Goal: Book appointment/travel/reservation

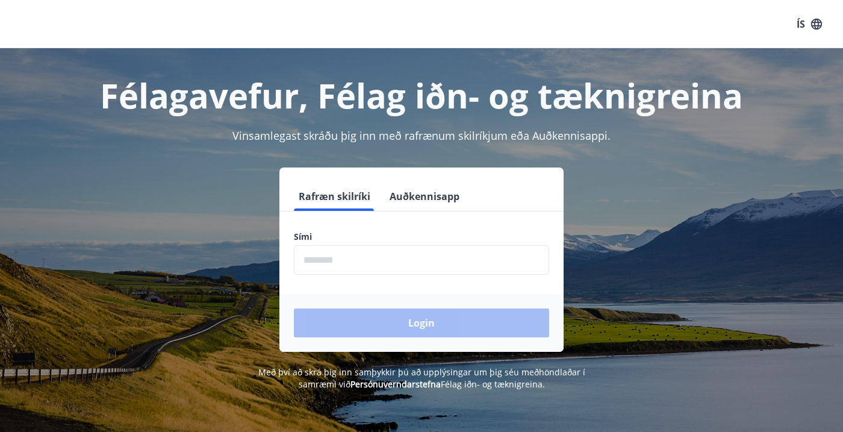
click at [427, 259] on input "phone" at bounding box center [421, 259] width 255 height 29
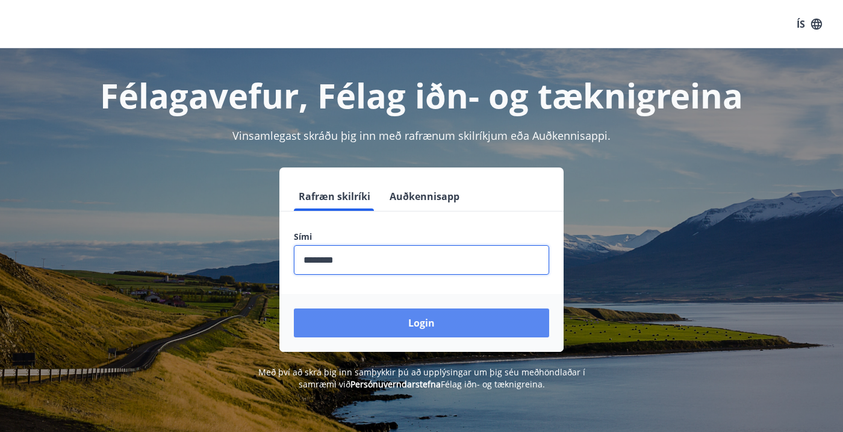
type input "********"
click at [420, 321] on button "Login" at bounding box center [421, 322] width 255 height 29
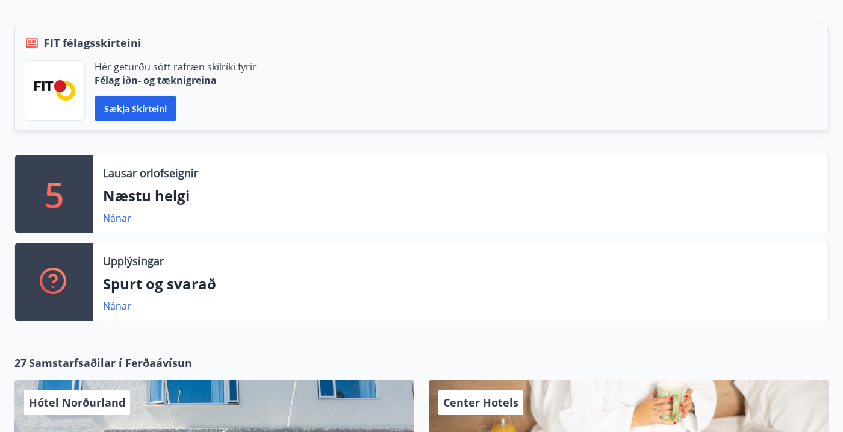
scroll to position [264, 0]
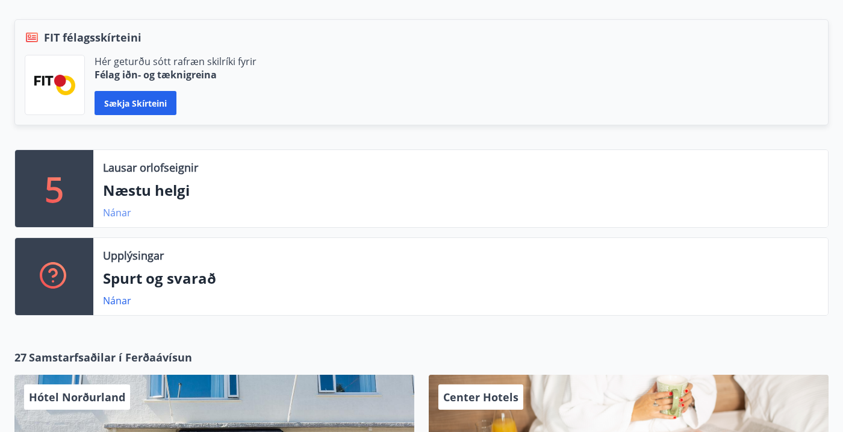
click at [117, 214] on link "Nánar" at bounding box center [117, 212] width 28 height 13
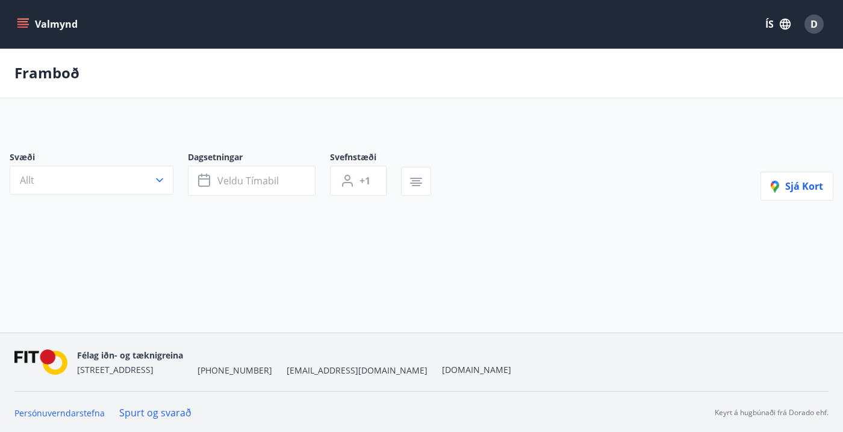
type input "*"
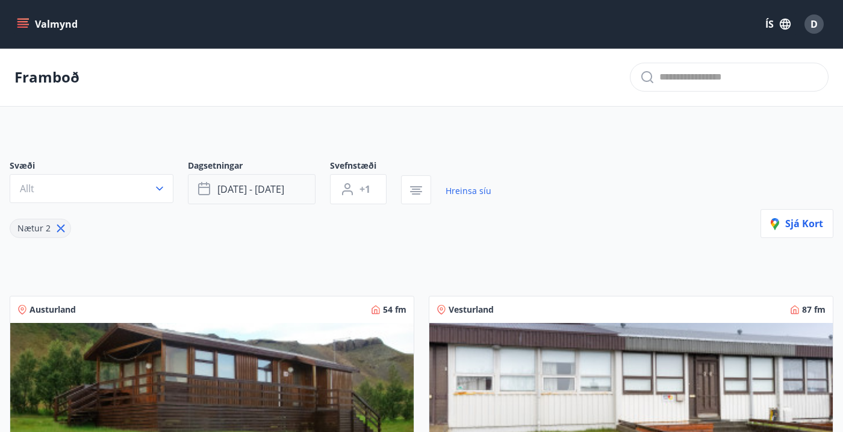
click at [252, 185] on span "okt 10 - okt 13" at bounding box center [250, 188] width 67 height 13
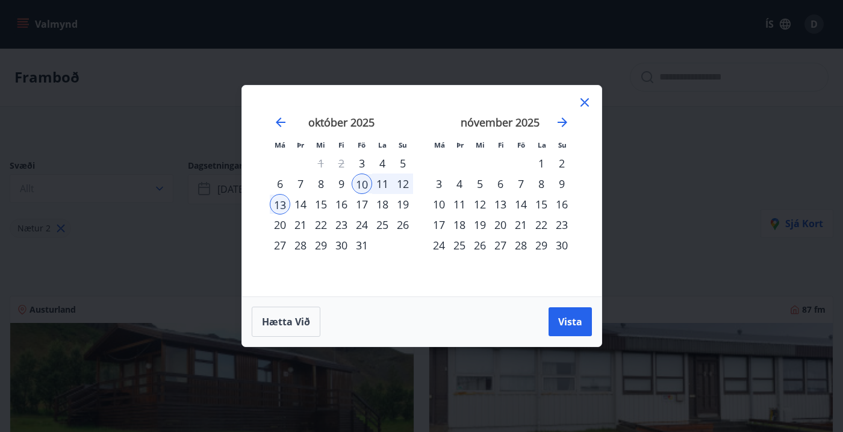
click at [364, 163] on div "3" at bounding box center [362, 163] width 20 height 20
click at [402, 161] on div "5" at bounding box center [403, 163] width 20 height 20
click at [560, 323] on span "Vista" at bounding box center [570, 321] width 24 height 13
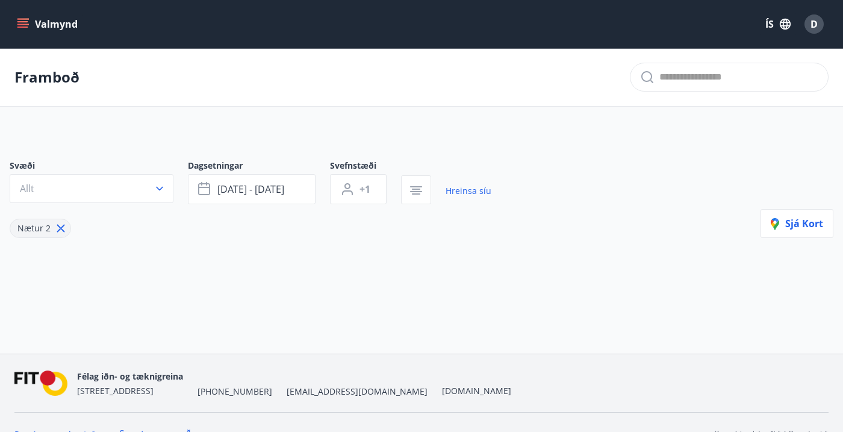
scroll to position [23, 0]
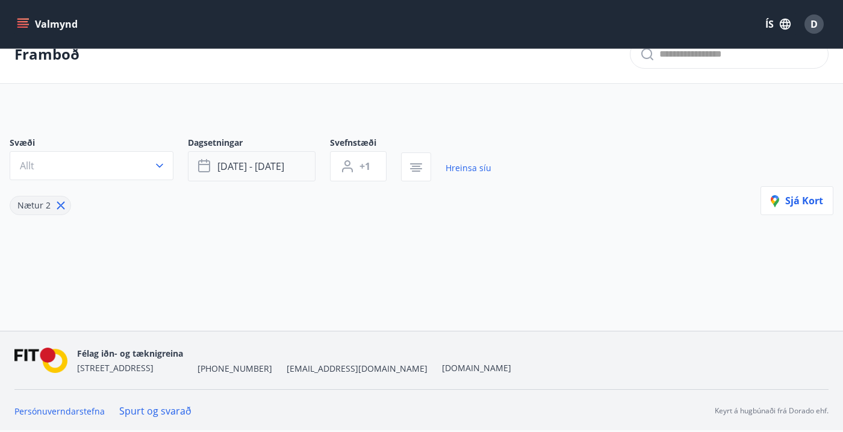
click at [296, 169] on button "okt 03 - okt 05" at bounding box center [252, 166] width 128 height 30
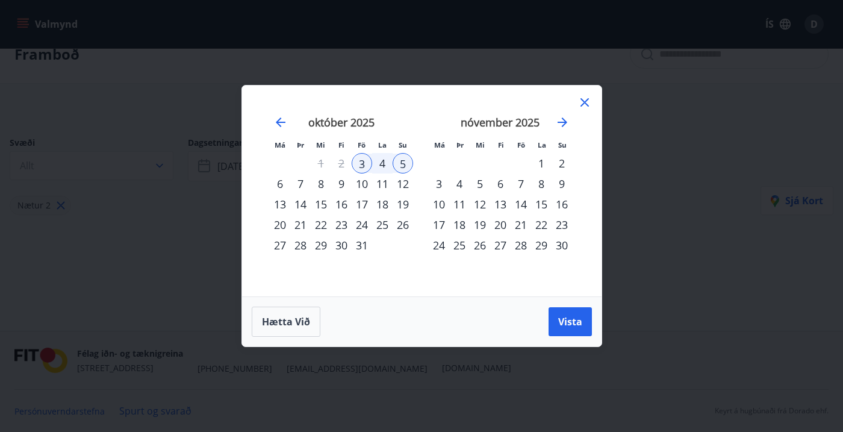
click at [362, 187] on div "10" at bounding box center [362, 183] width 20 height 20
click at [403, 183] on div "12" at bounding box center [403, 183] width 20 height 20
click at [568, 321] on span "Vista" at bounding box center [570, 321] width 24 height 13
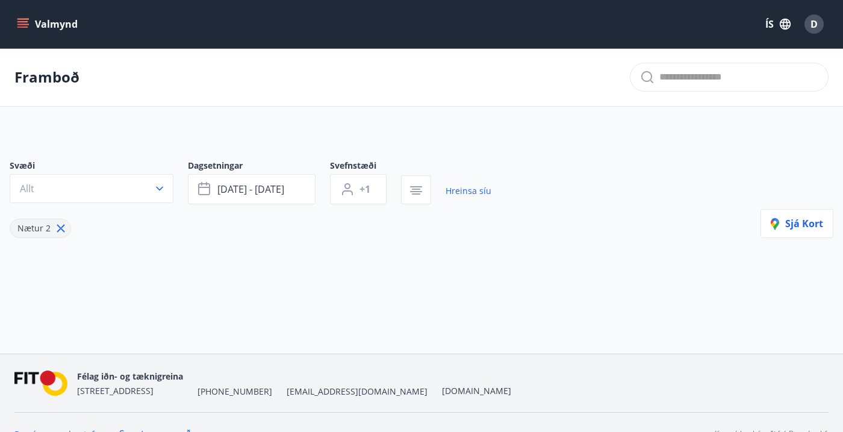
scroll to position [23, 0]
